Goal: Book appointment/travel/reservation

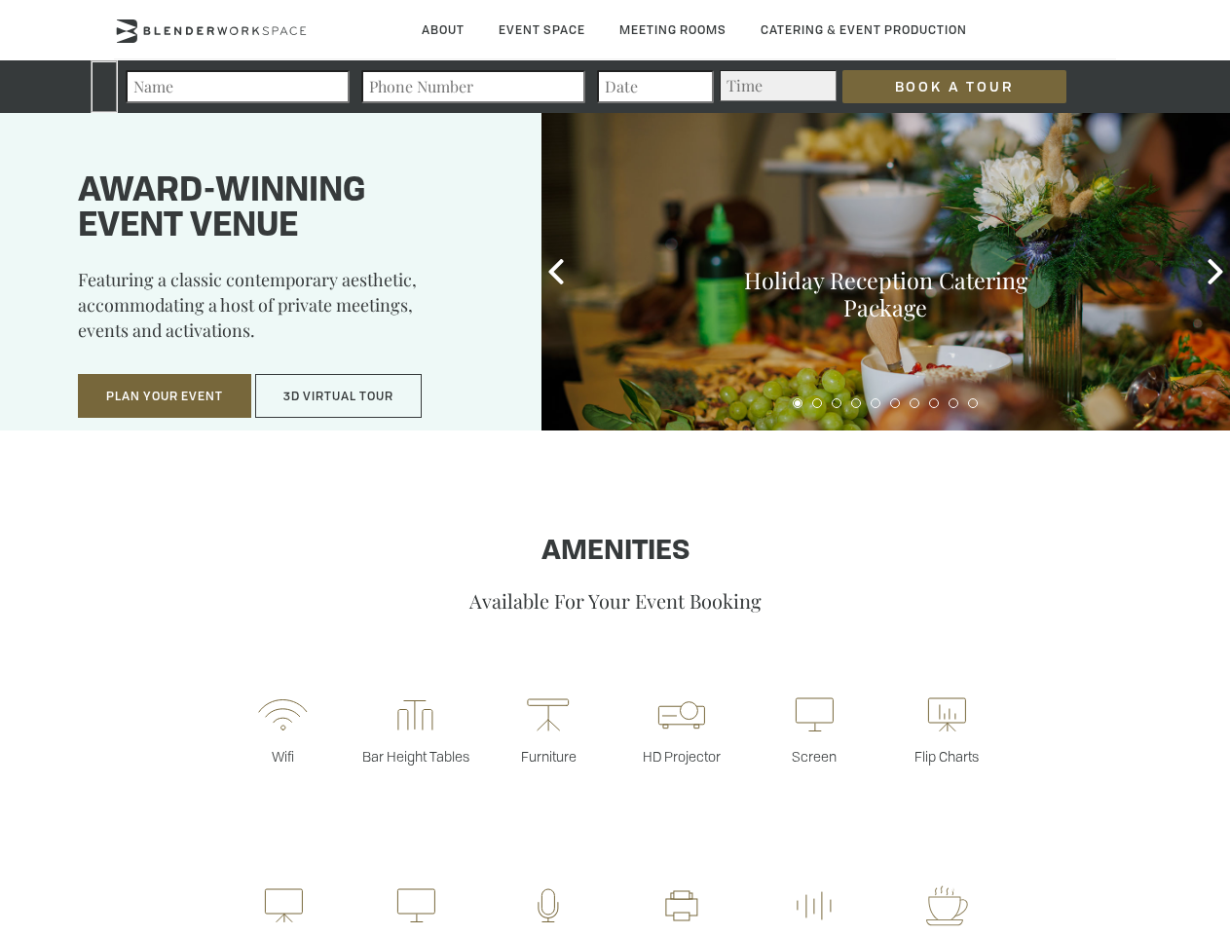
click at [939, 87] on input "Book a Tour" at bounding box center [954, 86] width 224 height 33
click at [165, 396] on button "Plan Your Event" at bounding box center [164, 396] width 173 height 45
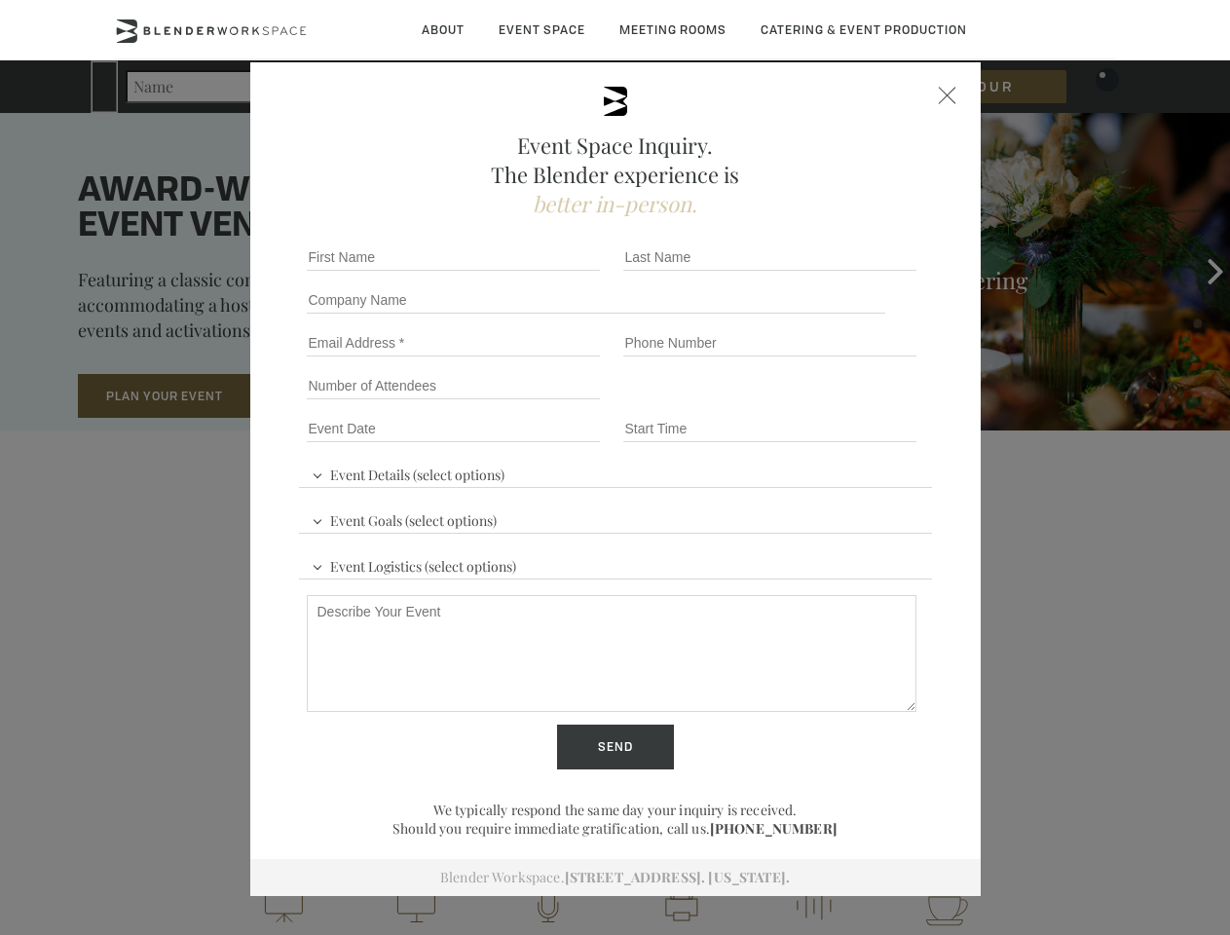
click at [339, 396] on button "3D Virtual Tour" at bounding box center [338, 396] width 167 height 45
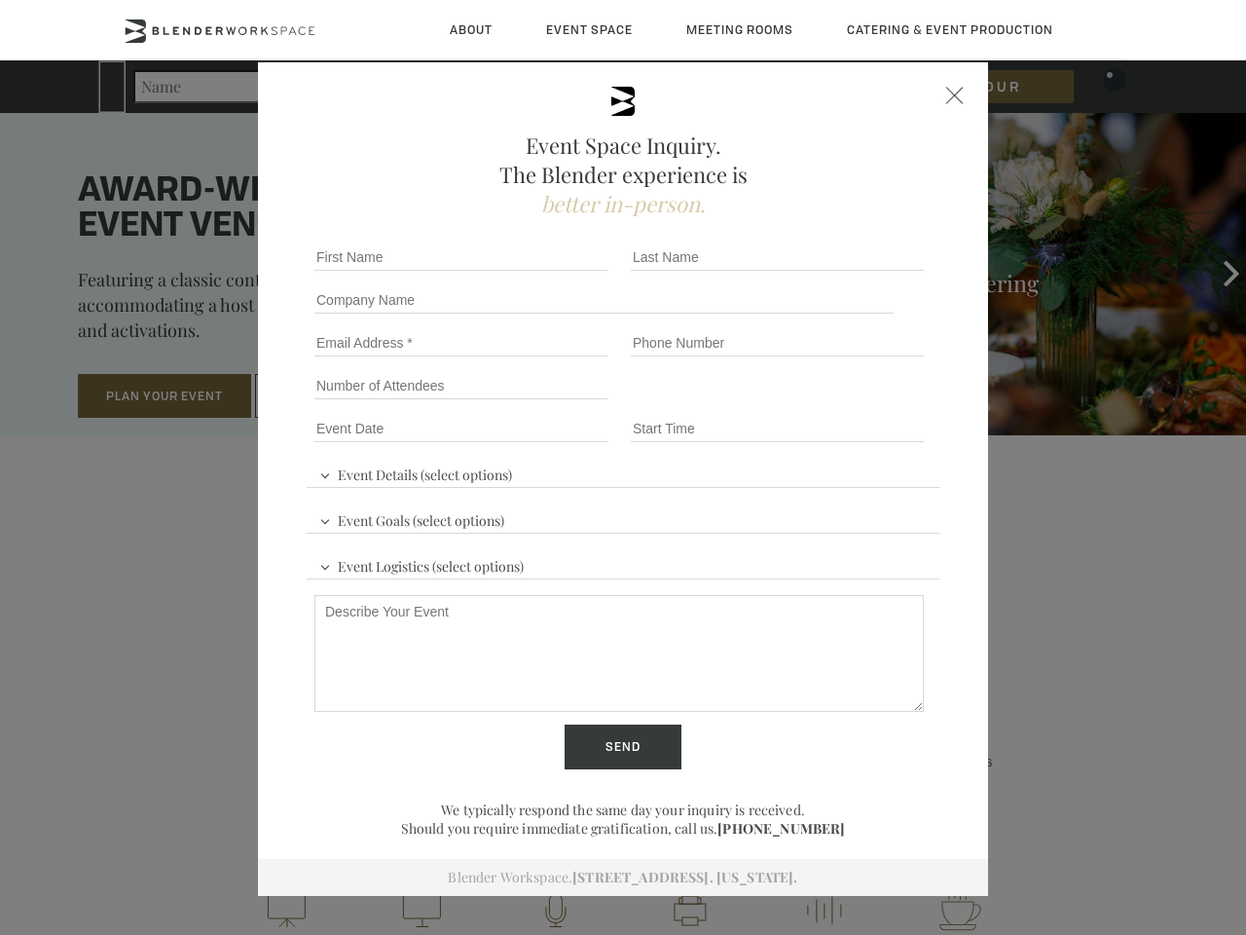
click at [556, 272] on div "First name *" at bounding box center [465, 257] width 316 height 43
click at [1215, 272] on div "Event Space Inquiry. The Blender experience is better in-person. Event Details …" at bounding box center [623, 467] width 1246 height 935
click at [798, 403] on fieldset "Number of Attendees Budget Range" at bounding box center [623, 385] width 633 height 43
click at [817, 403] on fieldset "Number of Attendees Budget Range" at bounding box center [623, 385] width 633 height 43
click at [837, 403] on fieldset "Number of Attendees Budget Range" at bounding box center [623, 385] width 633 height 43
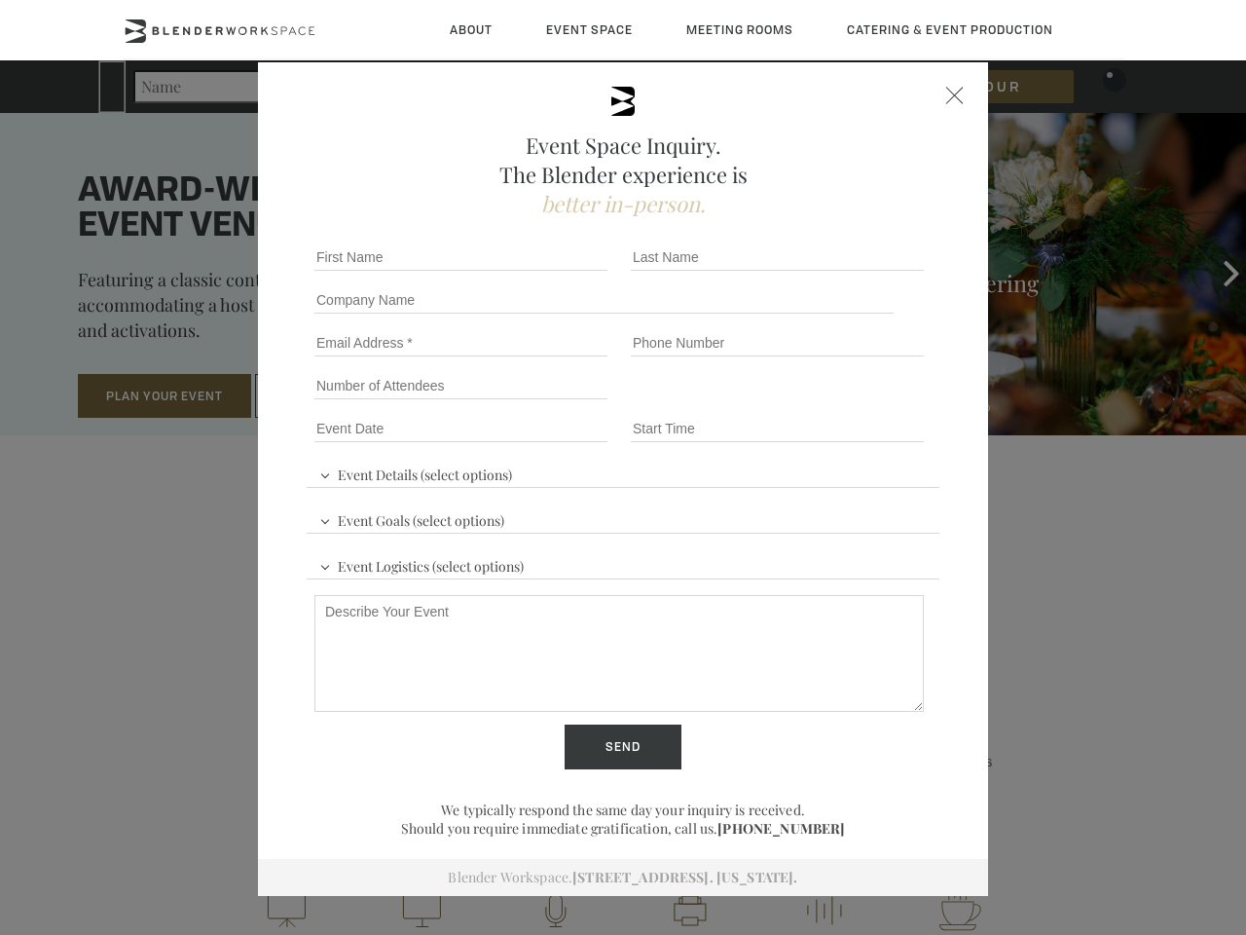
click at [856, 403] on fieldset "Number of Attendees Budget Range" at bounding box center [623, 385] width 633 height 43
click at [875, 403] on fieldset "Number of Attendees Budget Range" at bounding box center [623, 385] width 633 height 43
